Goal: Transaction & Acquisition: Purchase product/service

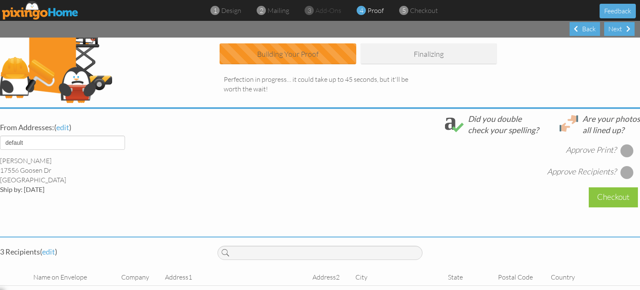
scroll to position [197, 0]
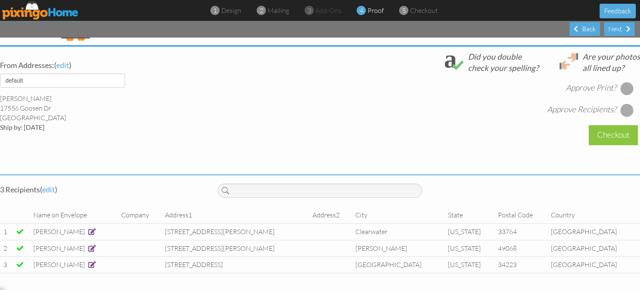
click at [620, 82] on div at bounding box center [626, 88] width 13 height 13
click at [621, 103] on div at bounding box center [626, 109] width 13 height 13
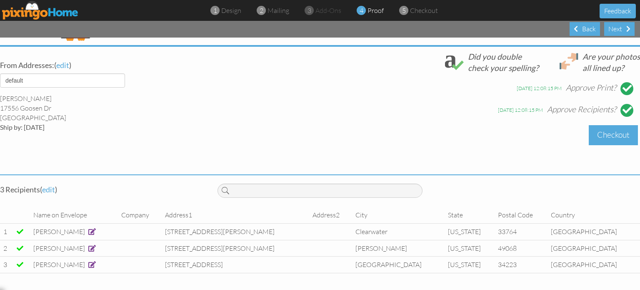
click at [603, 130] on div "Checkout" at bounding box center [613, 135] width 49 height 20
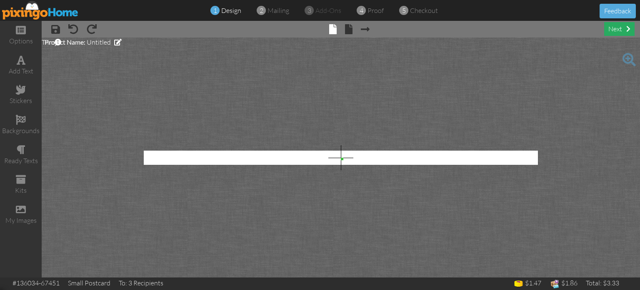
click at [617, 28] on div "next" at bounding box center [619, 29] width 30 height 14
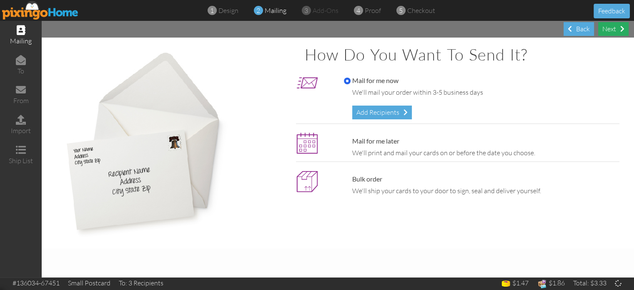
click at [614, 26] on div "Next" at bounding box center [613, 29] width 30 height 14
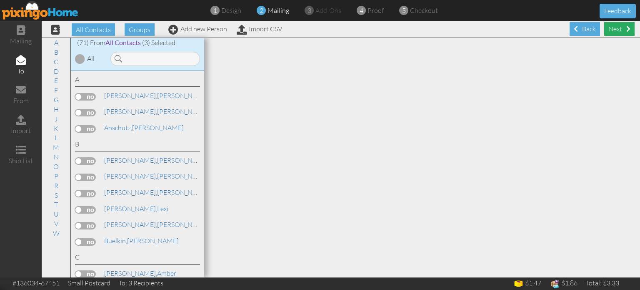
click at [614, 30] on div "Next" at bounding box center [619, 29] width 30 height 14
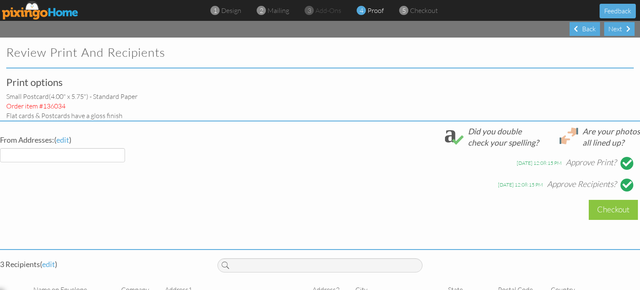
select select "object:425"
